Goal: Transaction & Acquisition: Purchase product/service

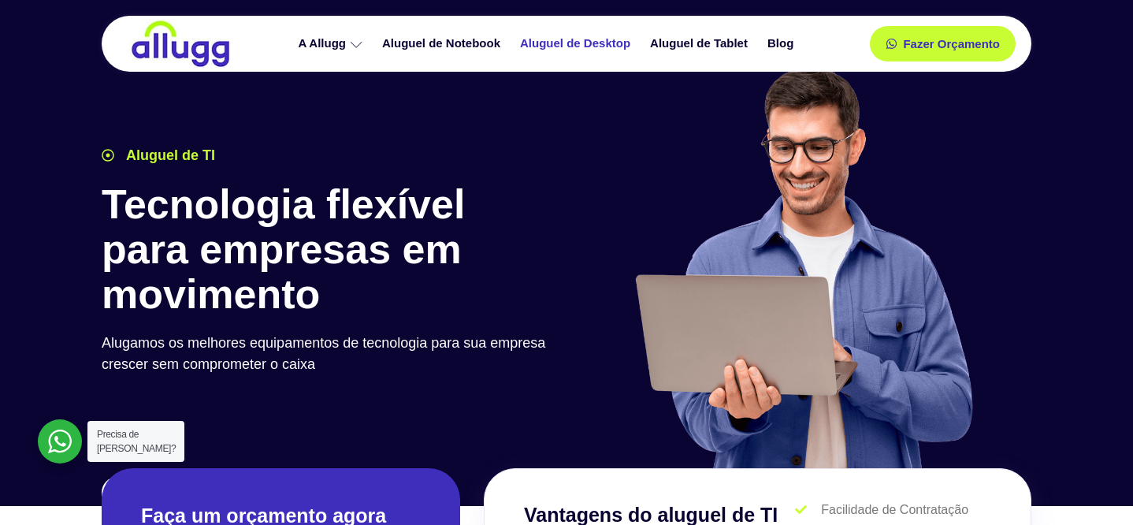
click at [586, 47] on link "Aluguel de Desktop" at bounding box center [577, 44] width 130 height 28
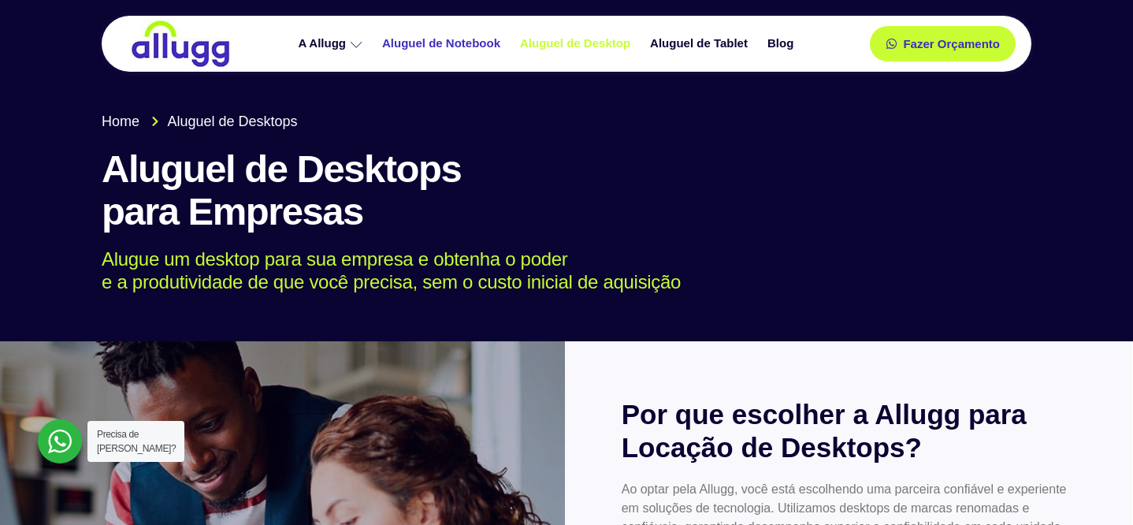
click at [473, 48] on link "Aluguel de Notebook" at bounding box center [443, 44] width 138 height 28
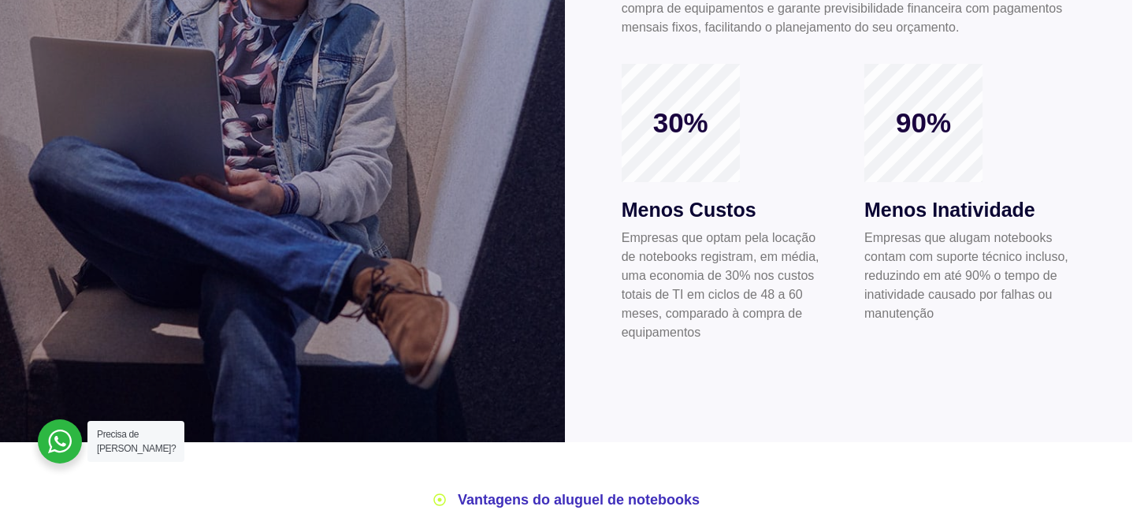
scroll to position [307, 0]
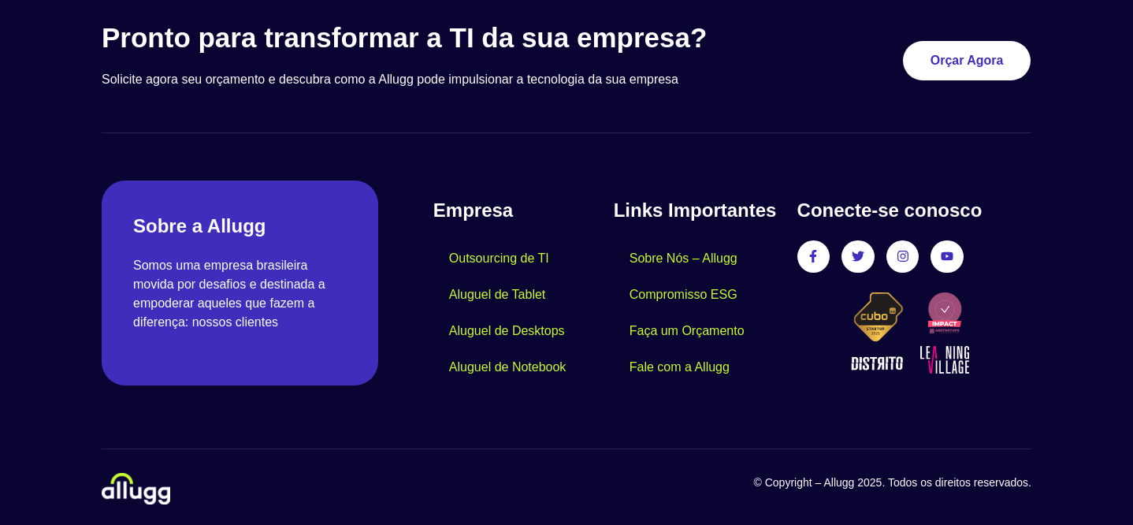
scroll to position [142, 0]
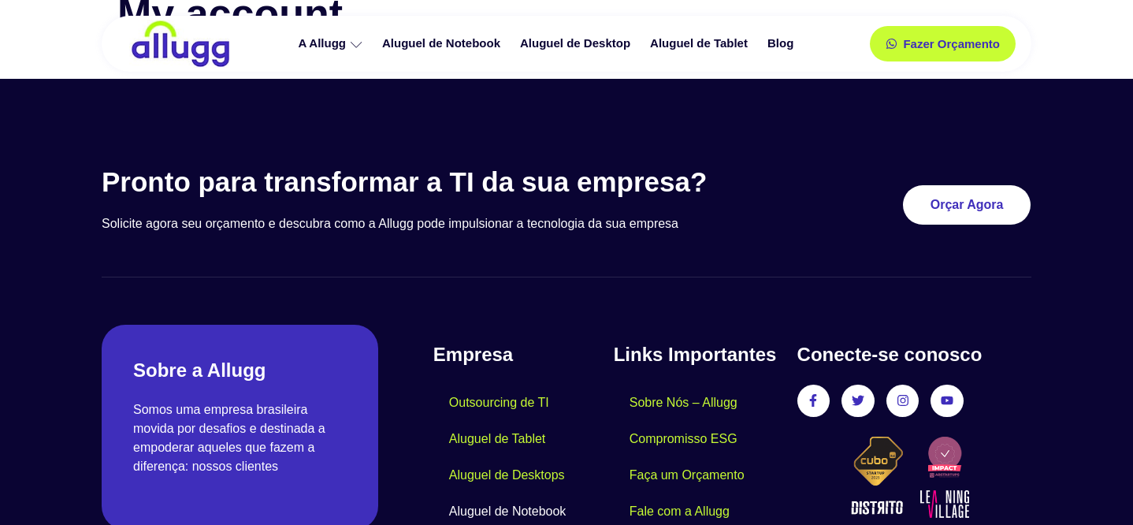
click at [551, 505] on link "Aluguel de Notebook" at bounding box center [507, 511] width 149 height 36
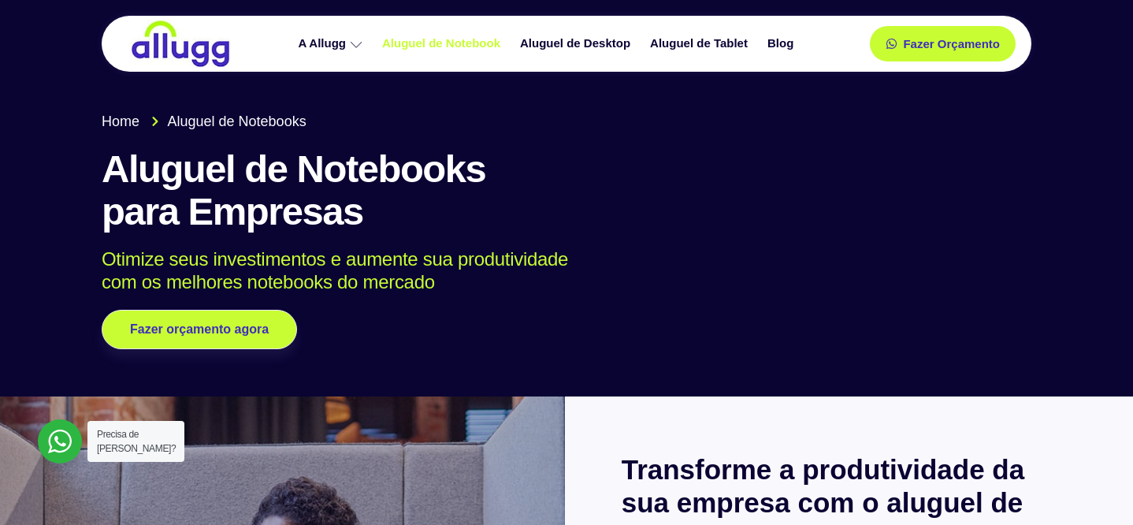
click at [183, 49] on img at bounding box center [180, 44] width 102 height 48
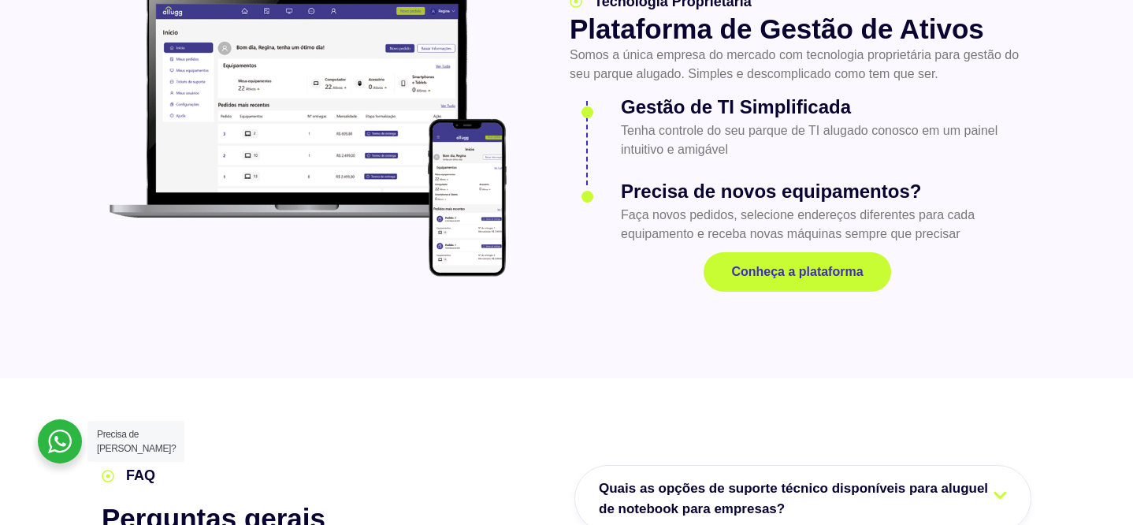
scroll to position [2405, 0]
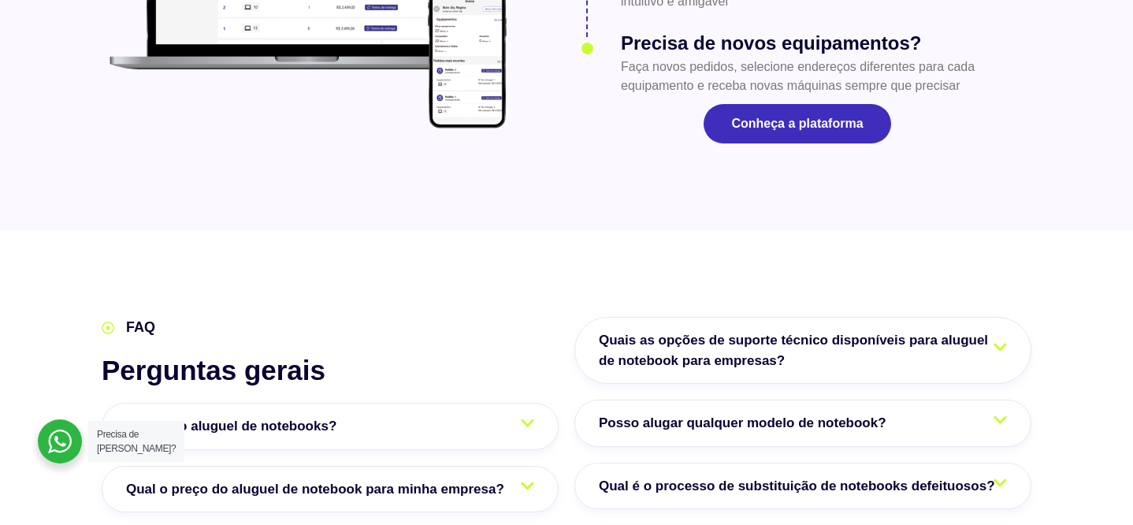
click at [790, 104] on link "Conheça a plataforma" at bounding box center [796, 123] width 187 height 39
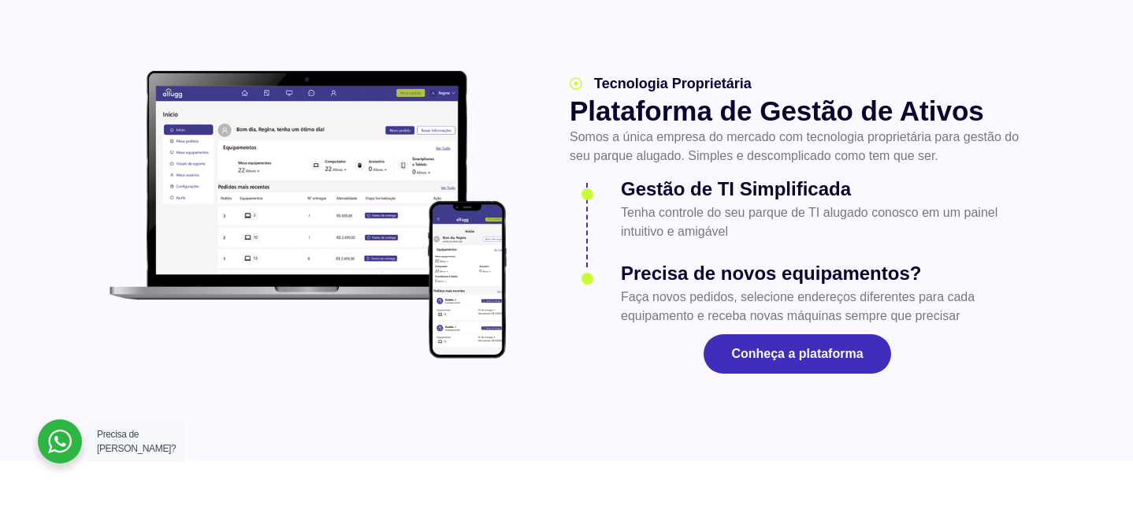
scroll to position [2343, 0]
